Goal: Find contact information: Find contact information

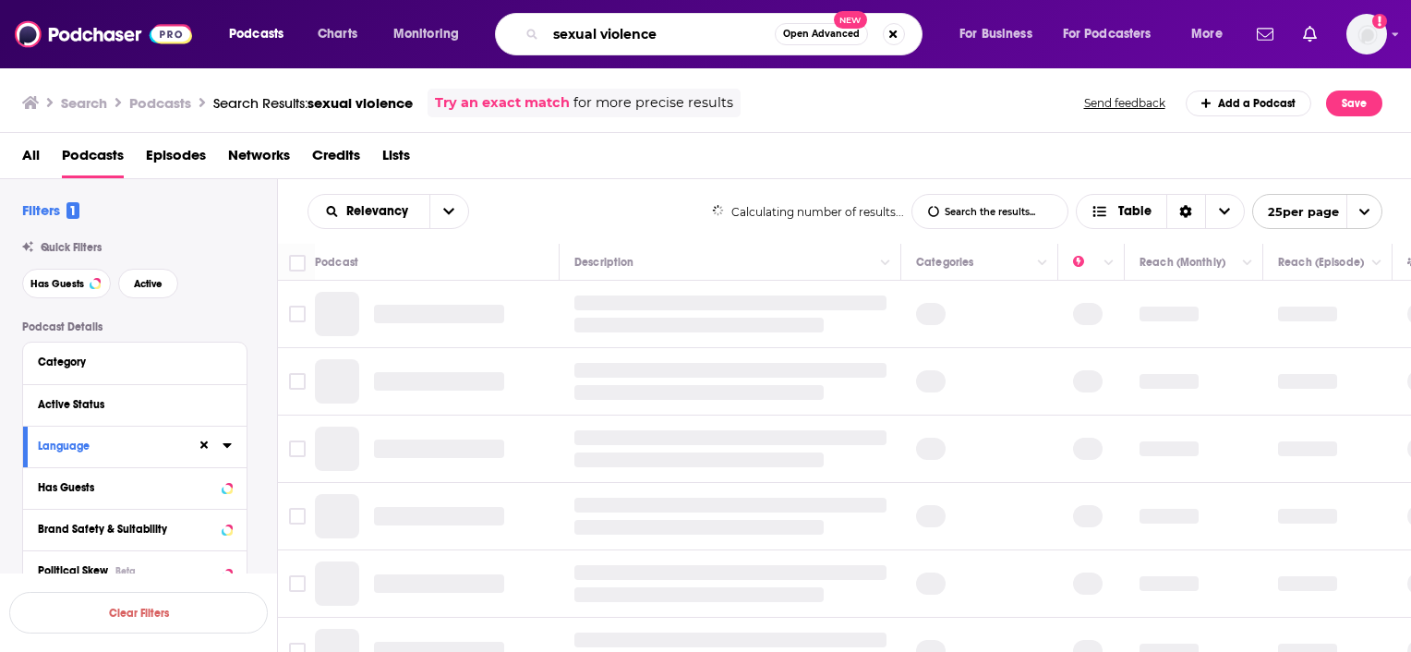
drag, startPoint x: 675, startPoint y: 37, endPoint x: 706, endPoint y: 24, distance: 33.1
click at [496, 44] on div "Podcasts Charts Monitoring sexual violence Open Advanced New For Business For P…" at bounding box center [728, 34] width 1024 height 42
click at [714, 31] on input "sexual violence" at bounding box center [660, 34] width 229 height 30
drag, startPoint x: 643, startPoint y: 28, endPoint x: 406, endPoint y: 46, distance: 237.2
click at [406, 46] on div "Podcasts Charts Monitoring sexual violence Open Advanced New For Business For P…" at bounding box center [728, 34] width 1024 height 42
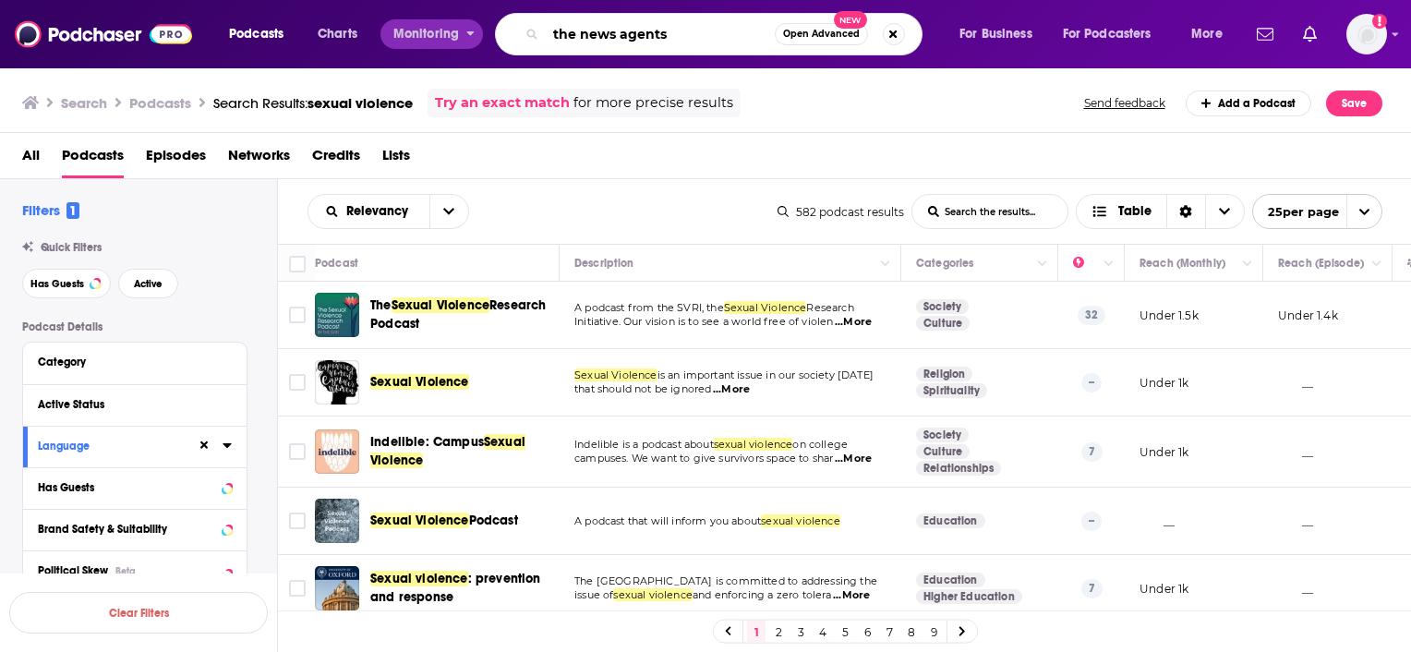
type input "the news agents"
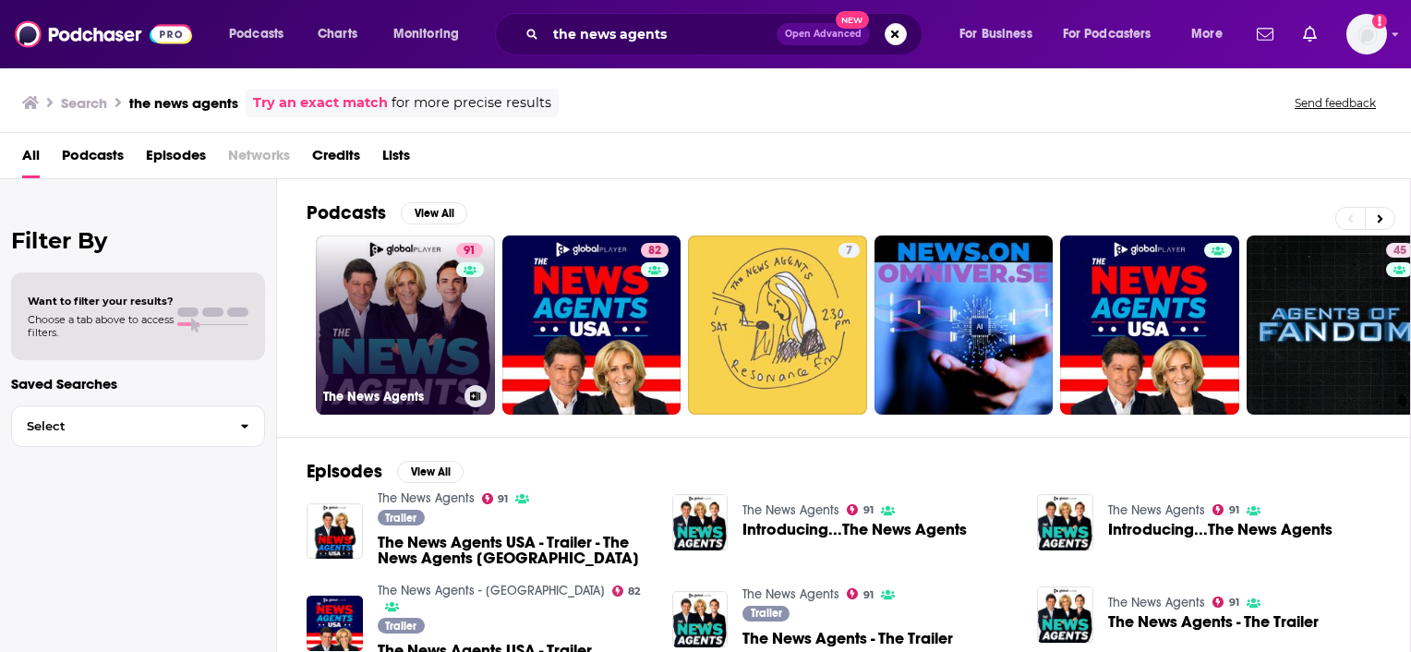
click at [410, 290] on link "91 The News Agents" at bounding box center [405, 325] width 179 height 179
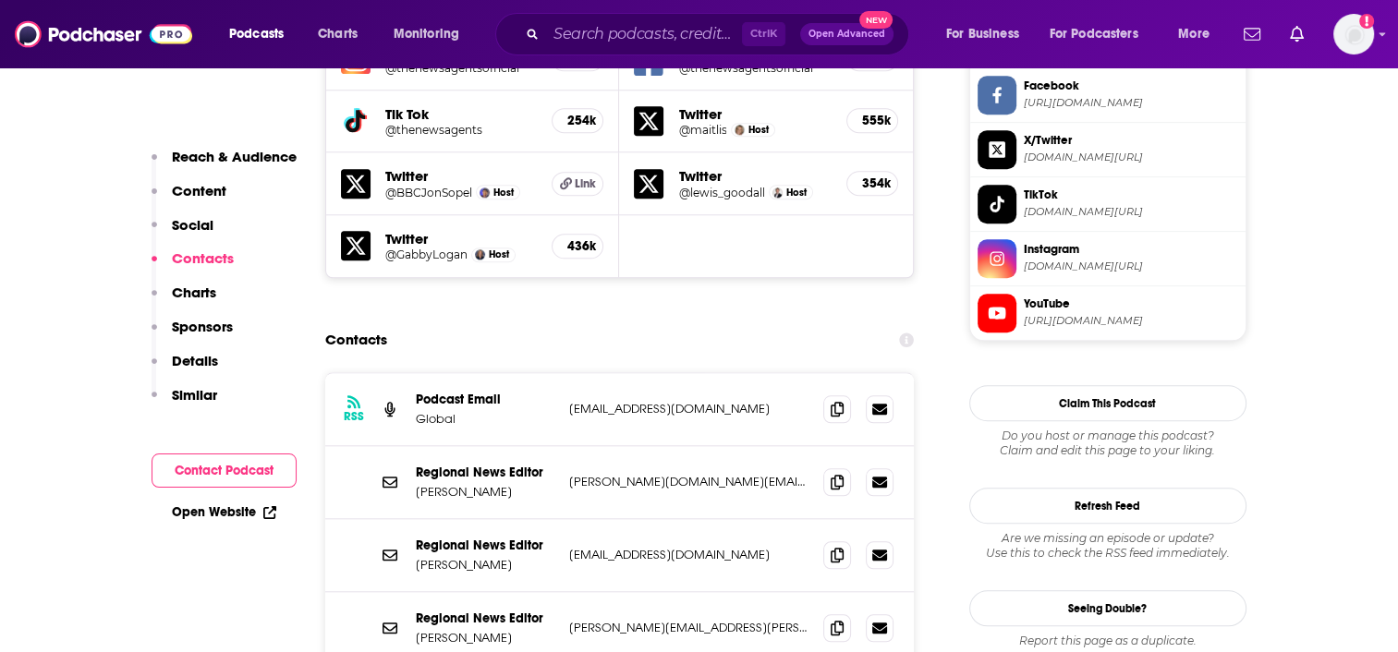
scroll to position [1841, 0]
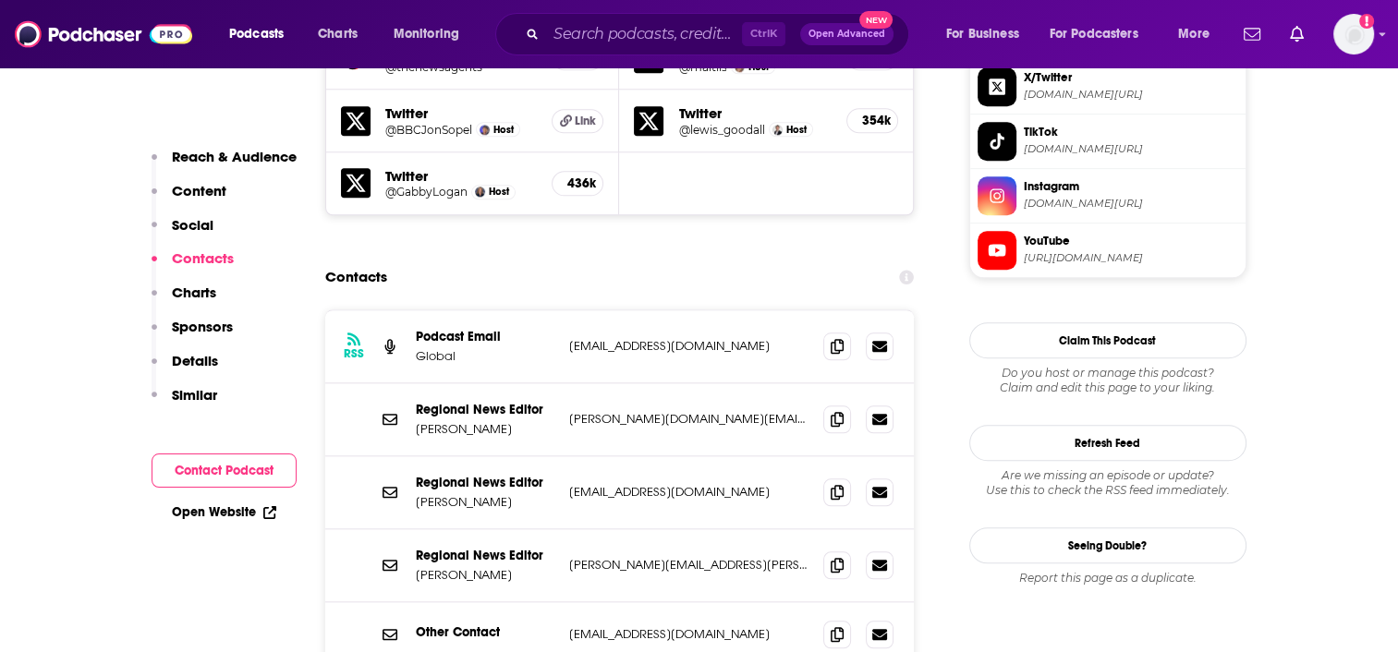
click at [248, 467] on button "Contact Podcast" at bounding box center [223, 471] width 145 height 34
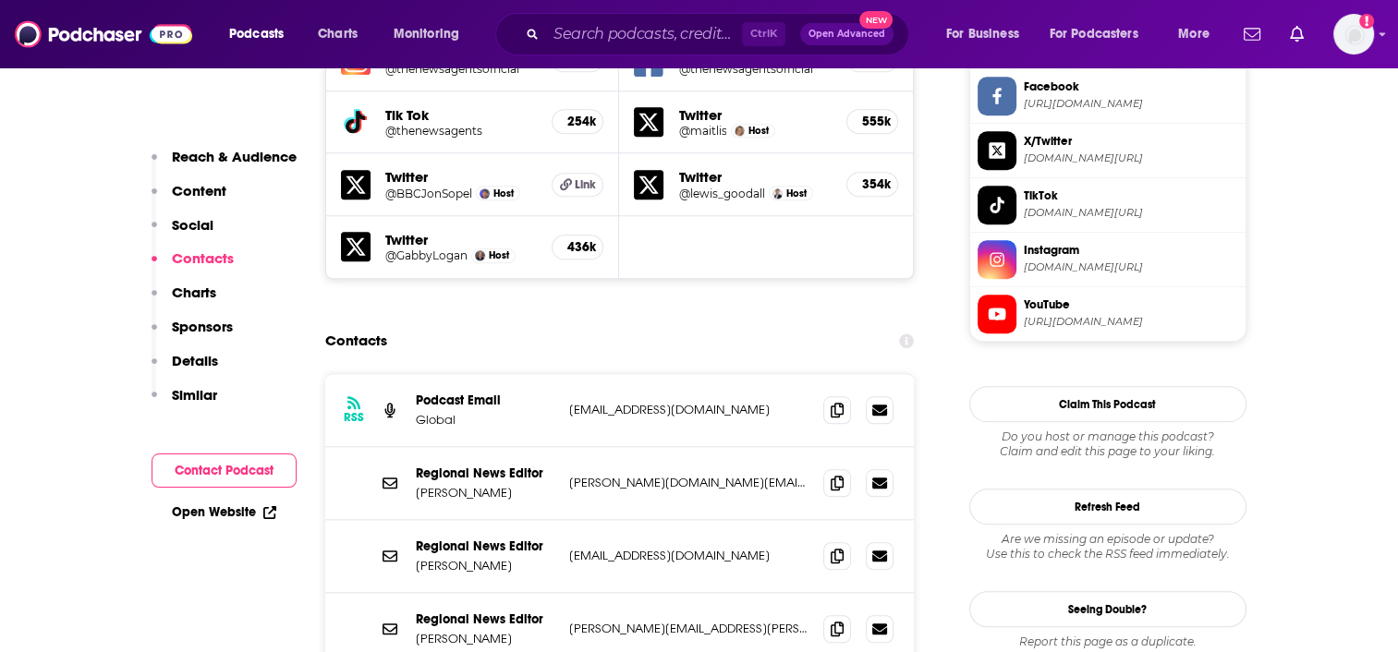
scroll to position [1754, 0]
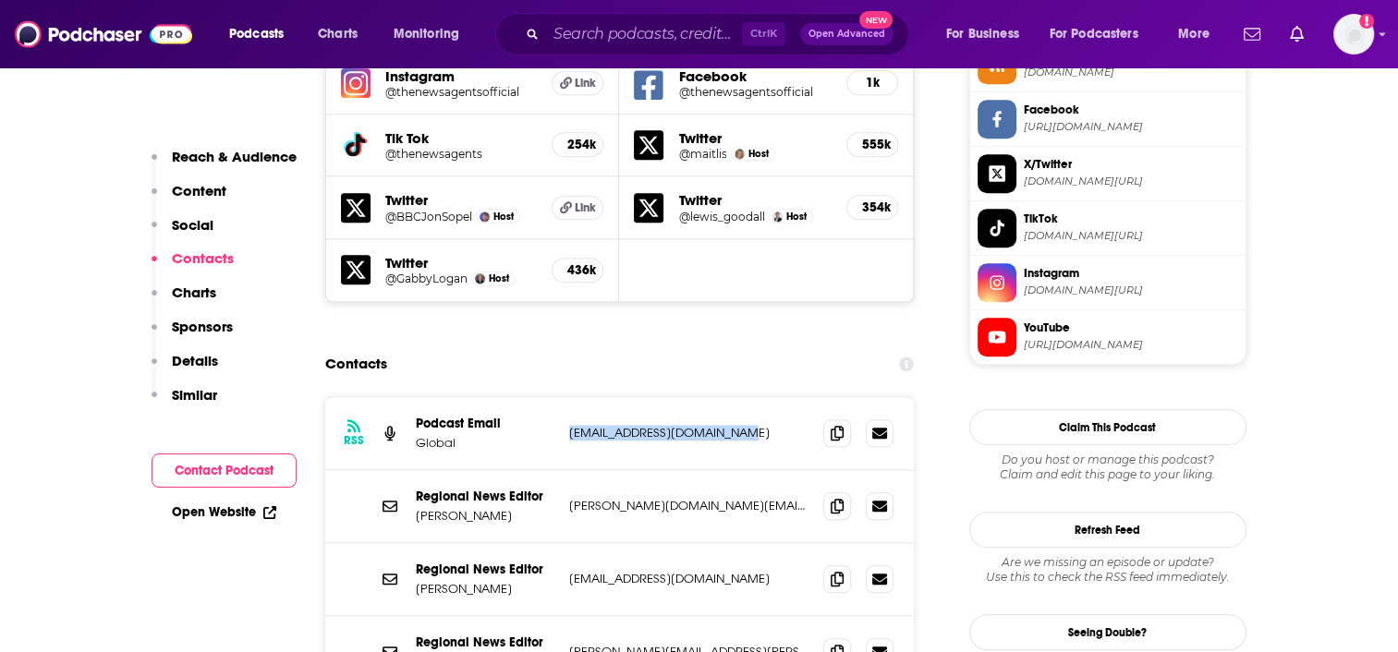
drag, startPoint x: 757, startPoint y: 347, endPoint x: 566, endPoint y: 341, distance: 191.3
click at [566, 397] on div "RSS Podcast Email Global [EMAIL_ADDRESS][DOMAIN_NAME] [DOMAIN_NAME][EMAIL_ADDRE…" at bounding box center [619, 433] width 589 height 73
copy p "[EMAIL_ADDRESS][DOMAIN_NAME]"
drag, startPoint x: 720, startPoint y: 566, endPoint x: 556, endPoint y: 561, distance: 164.5
click at [556, 616] on div "Regional News Editor [PERSON_NAME] [PERSON_NAME][EMAIL_ADDRESS][PERSON_NAME][DO…" at bounding box center [619, 652] width 589 height 73
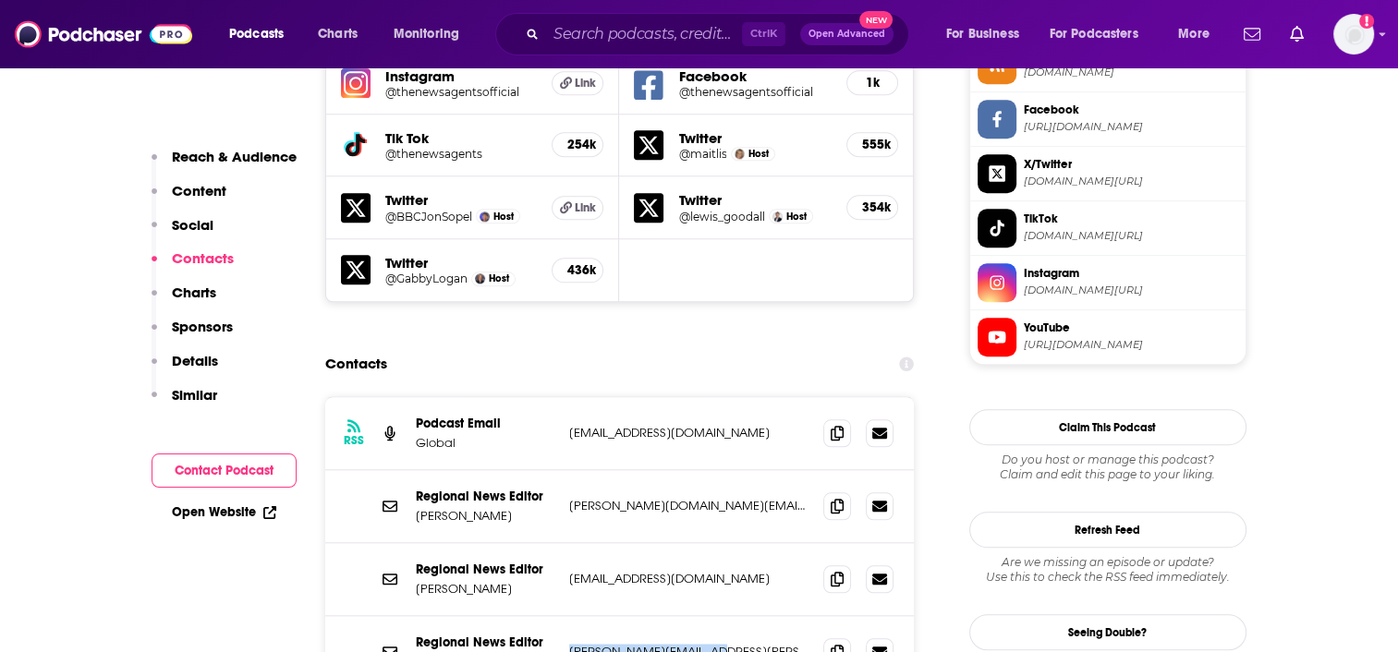
click at [776, 644] on p "[PERSON_NAME][EMAIL_ADDRESS][PERSON_NAME][DOMAIN_NAME]" at bounding box center [689, 652] width 240 height 16
drag, startPoint x: 776, startPoint y: 562, endPoint x: 565, endPoint y: 563, distance: 210.6
click at [565, 616] on div "Regional News Editor [PERSON_NAME] [PERSON_NAME][EMAIL_ADDRESS][PERSON_NAME][DO…" at bounding box center [619, 652] width 589 height 73
copy p "[PERSON_NAME][EMAIL_ADDRESS][PERSON_NAME][DOMAIN_NAME]"
drag, startPoint x: 745, startPoint y: 493, endPoint x: 567, endPoint y: 486, distance: 177.5
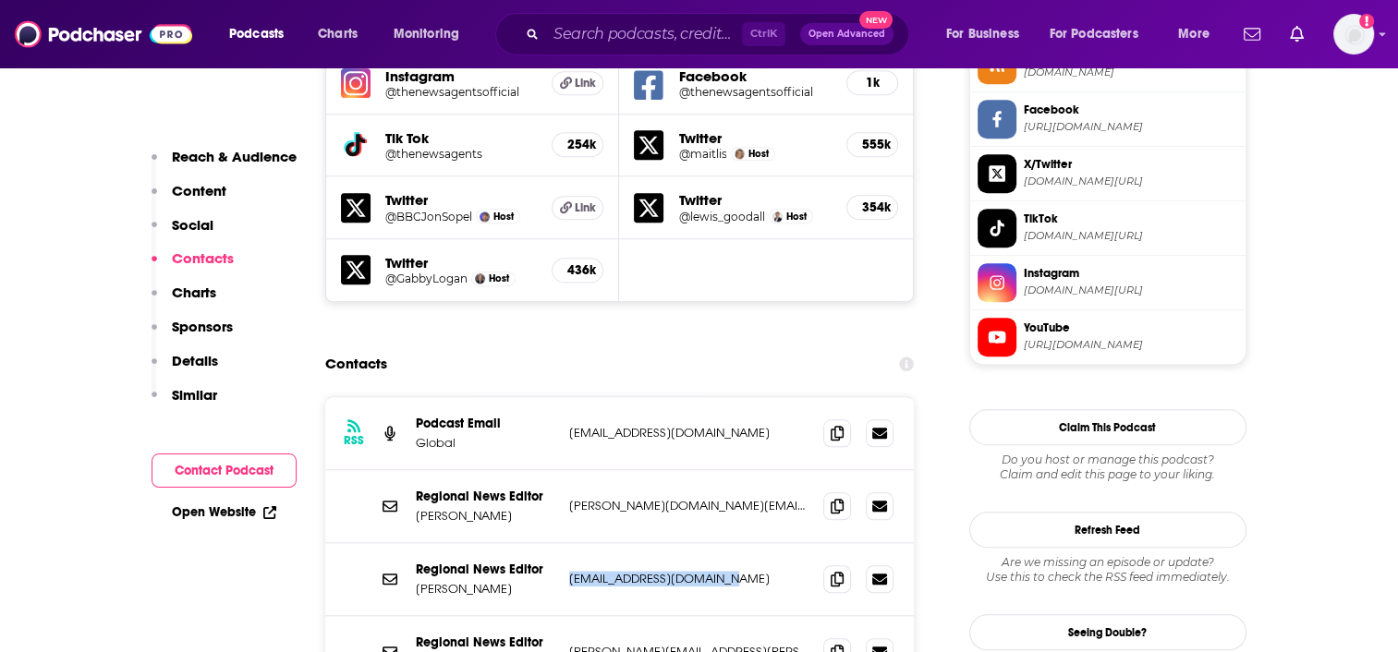
click at [567, 543] on div "Regional News Editor [PERSON_NAME] [PERSON_NAME][EMAIL_ADDRESS][DOMAIN_NAME] [D…" at bounding box center [619, 579] width 589 height 73
copy p "[EMAIL_ADDRESS][DOMAIN_NAME]"
drag, startPoint x: 757, startPoint y: 419, endPoint x: 566, endPoint y: 413, distance: 191.3
click at [566, 470] on div "Regional News Editor [PERSON_NAME] [PERSON_NAME][DOMAIN_NAME][EMAIL_ADDRESS][PE…" at bounding box center [619, 506] width 589 height 73
copy p "[PERSON_NAME][DOMAIN_NAME][EMAIL_ADDRESS][PERSON_NAME][DOMAIN_NAME]"
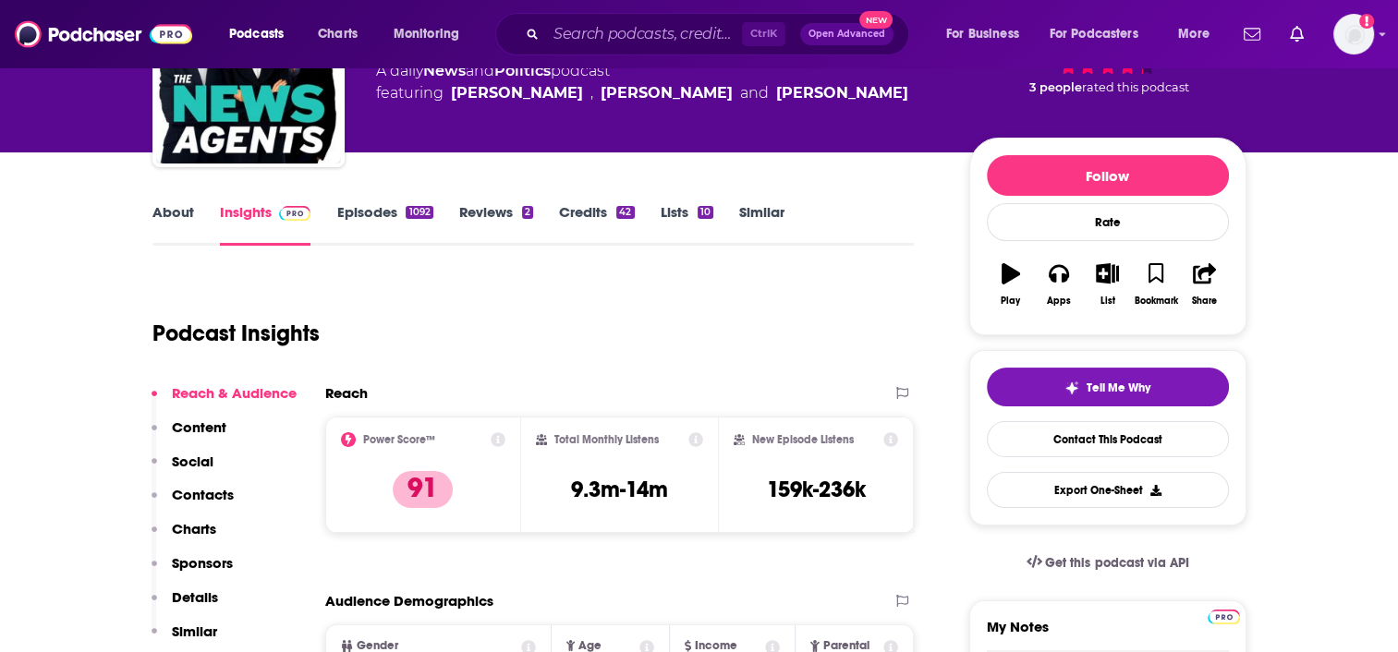
scroll to position [111, 0]
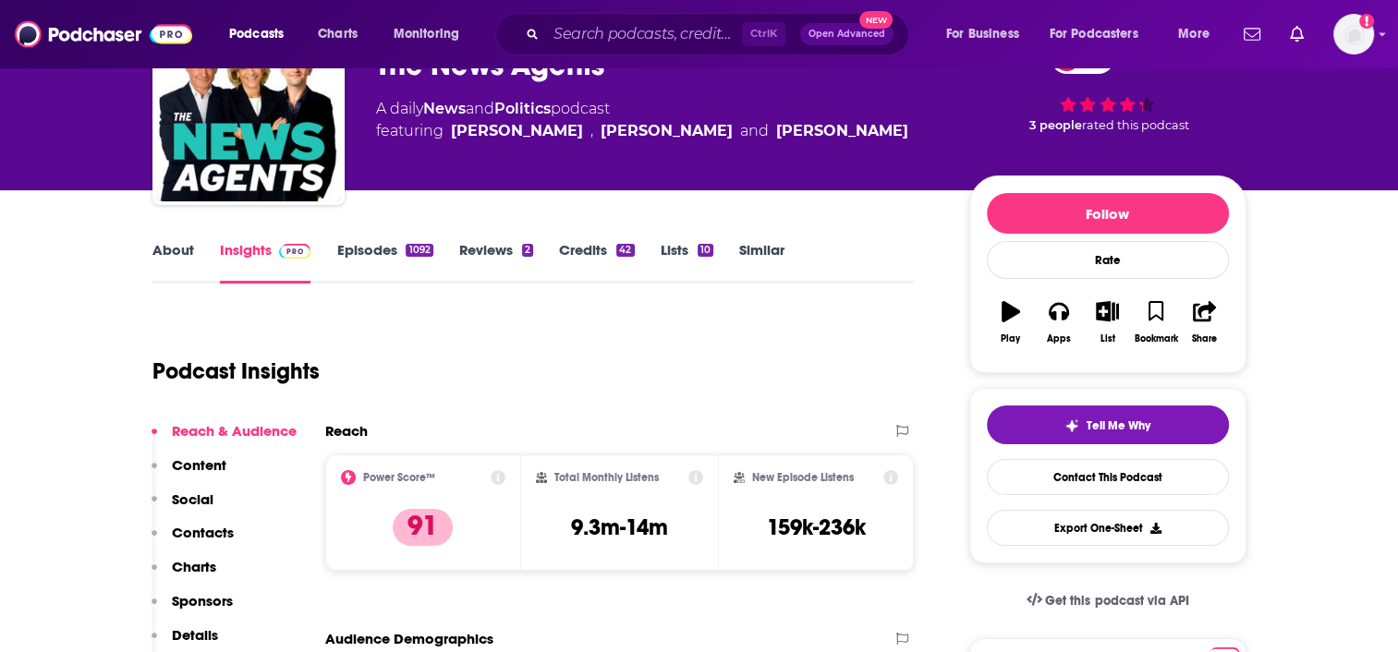
click at [674, 249] on link "Lists 10" at bounding box center [686, 262] width 53 height 42
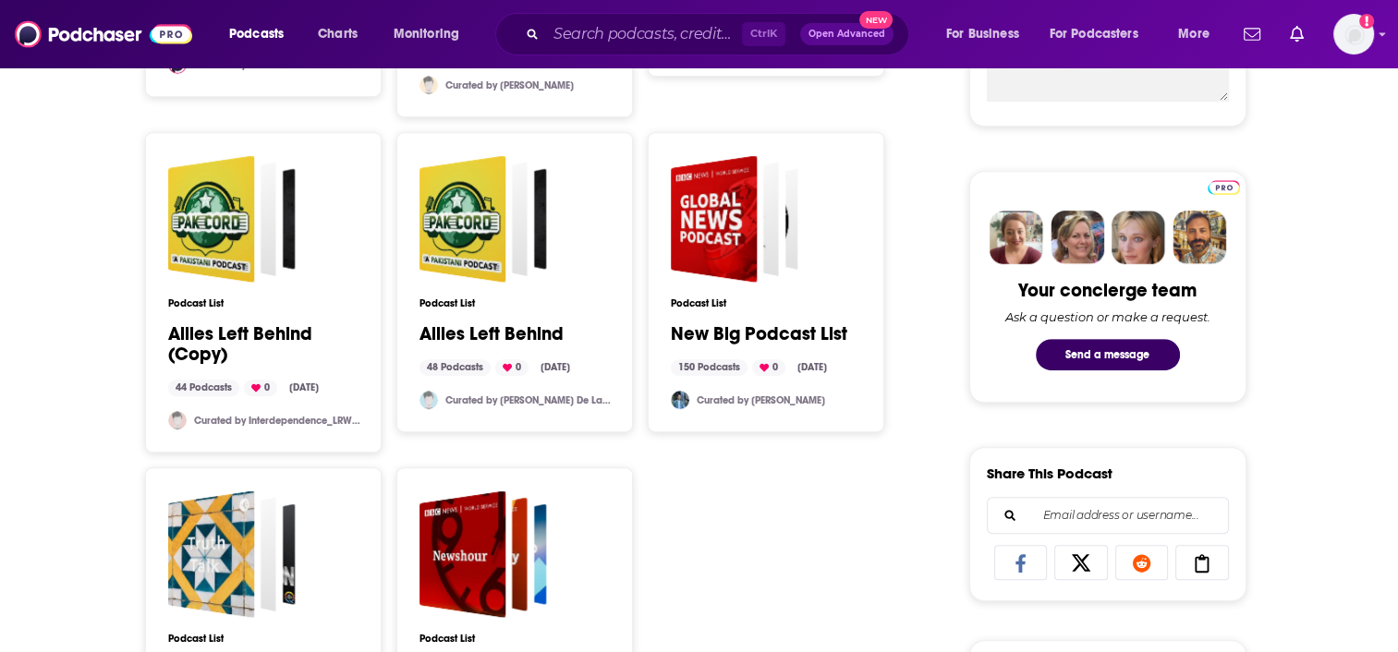
scroll to position [785, 0]
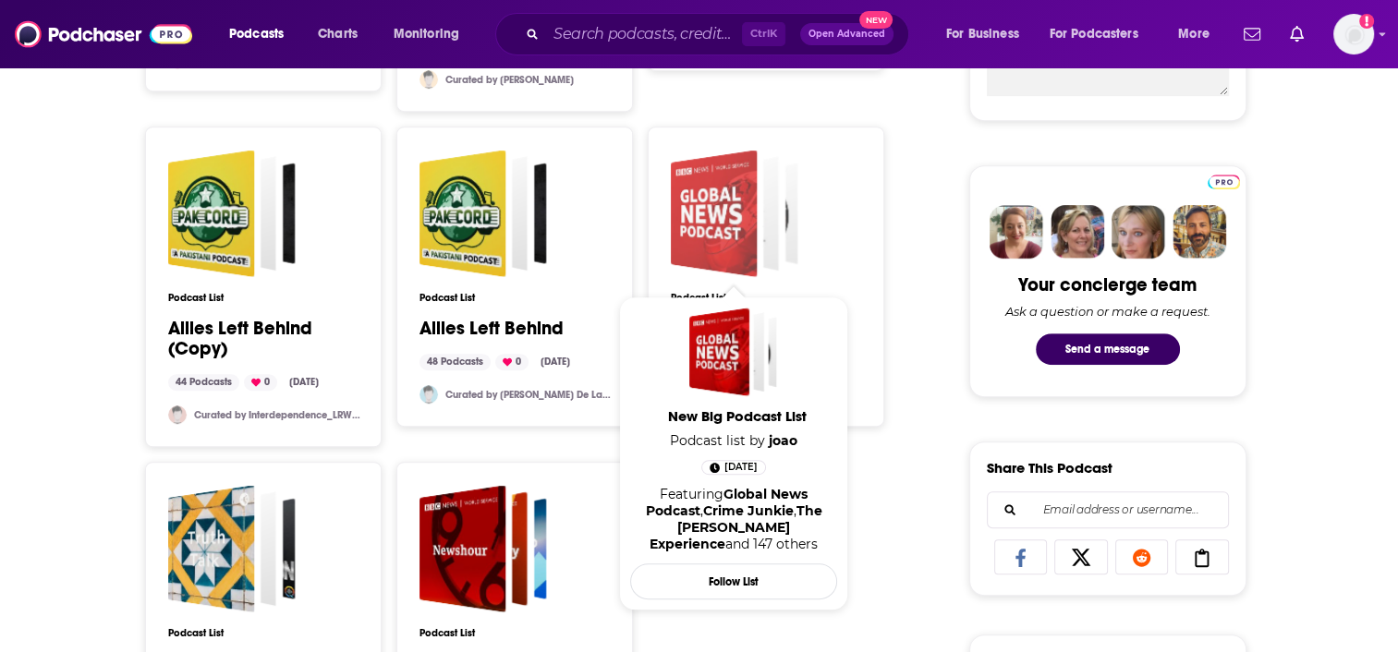
click at [749, 232] on div "New Big Podcast List" at bounding box center [713, 213] width 87 height 127
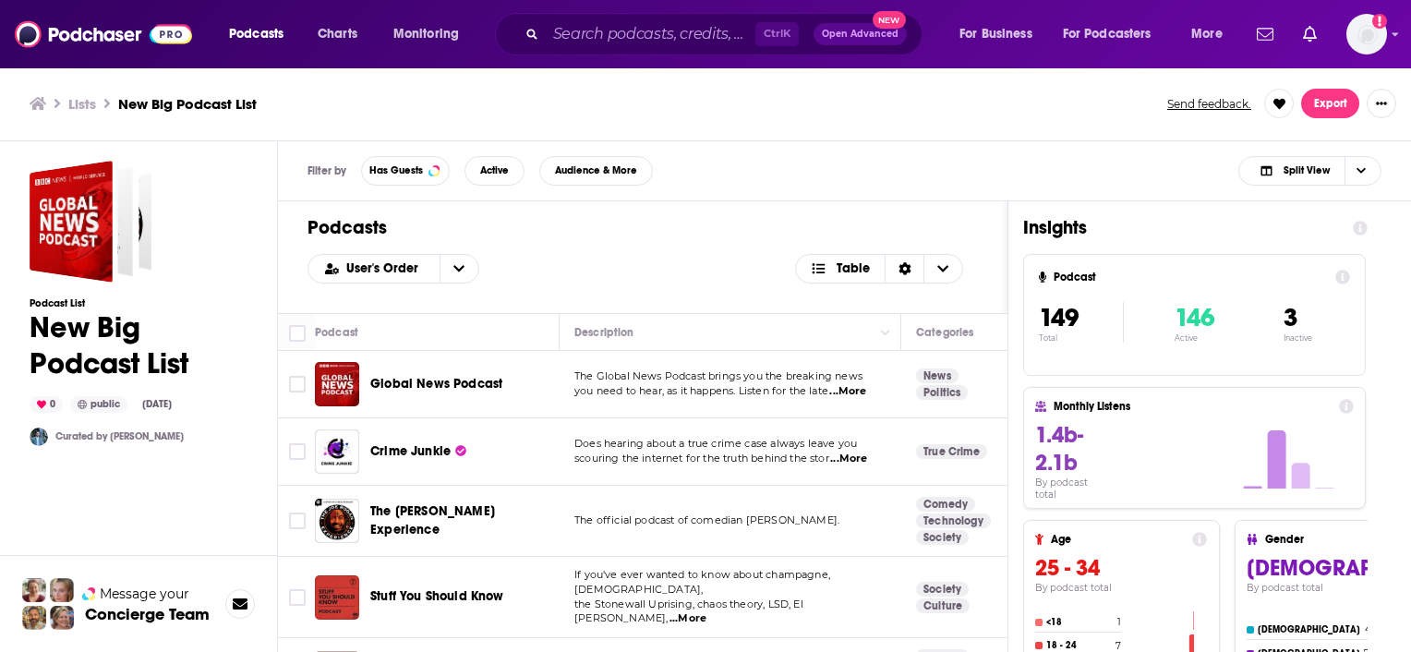
click at [860, 386] on span "...More" at bounding box center [847, 391] width 37 height 15
